Goal: Task Accomplishment & Management: Complete application form

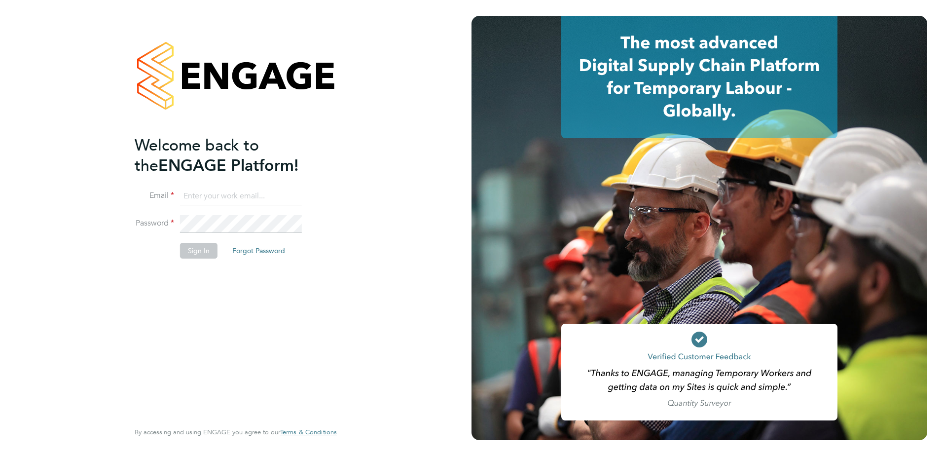
type input "john.oneill2@vistry.co.uk"
click at [202, 254] on button "Sign In" at bounding box center [198, 251] width 37 height 16
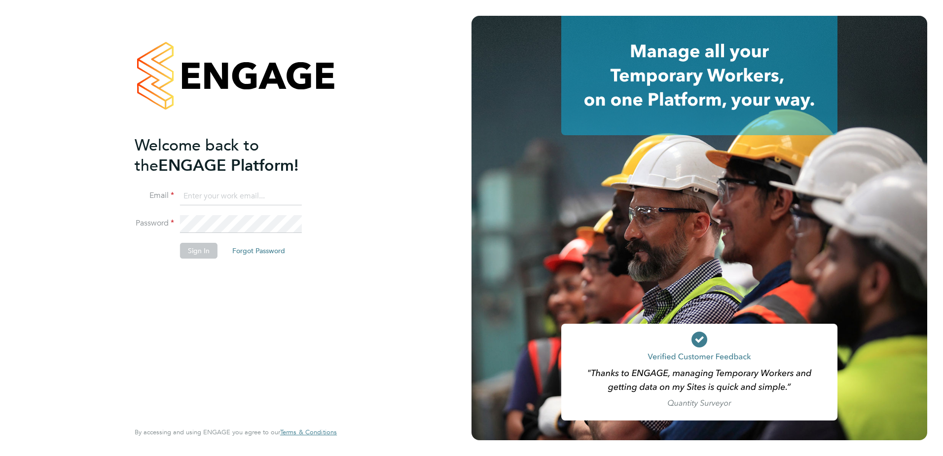
type input "john.oneill2@vistry.co.uk"
click at [203, 247] on button "Sign In" at bounding box center [198, 251] width 37 height 16
